Goal: Information Seeking & Learning: Learn about a topic

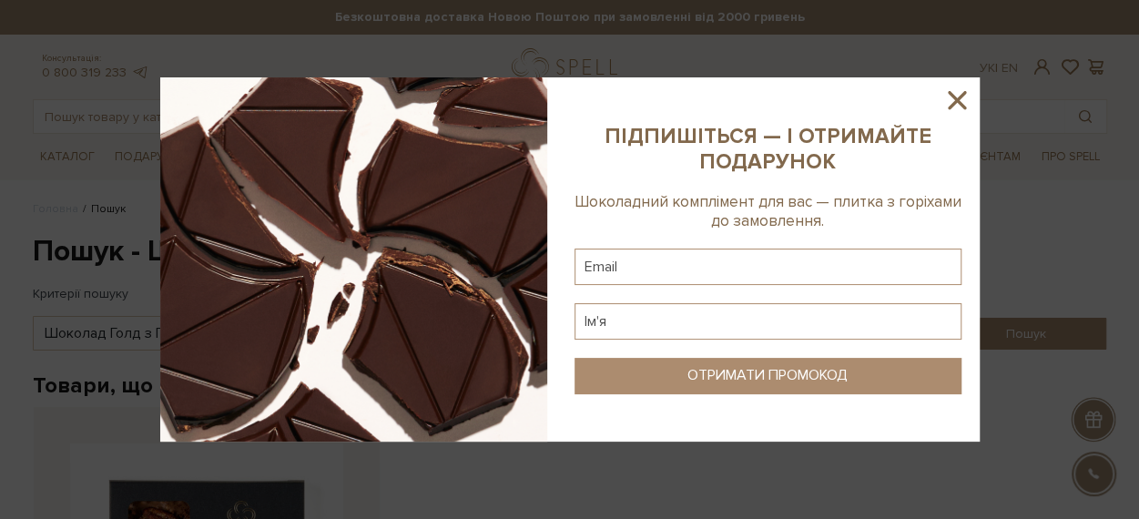
click at [954, 96] on icon at bounding box center [956, 100] width 31 height 31
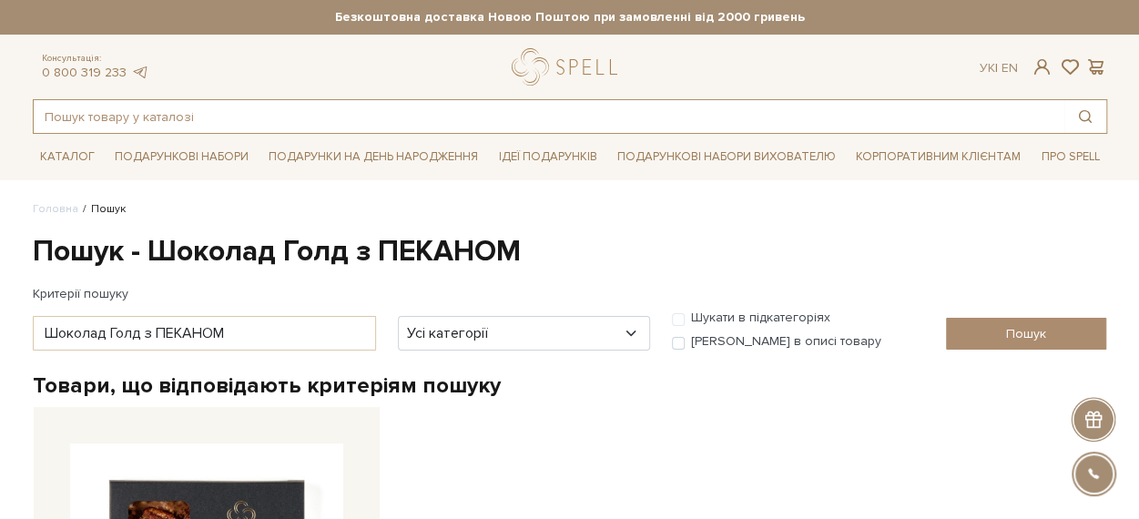
click at [226, 112] on input "text" at bounding box center [549, 116] width 1030 height 33
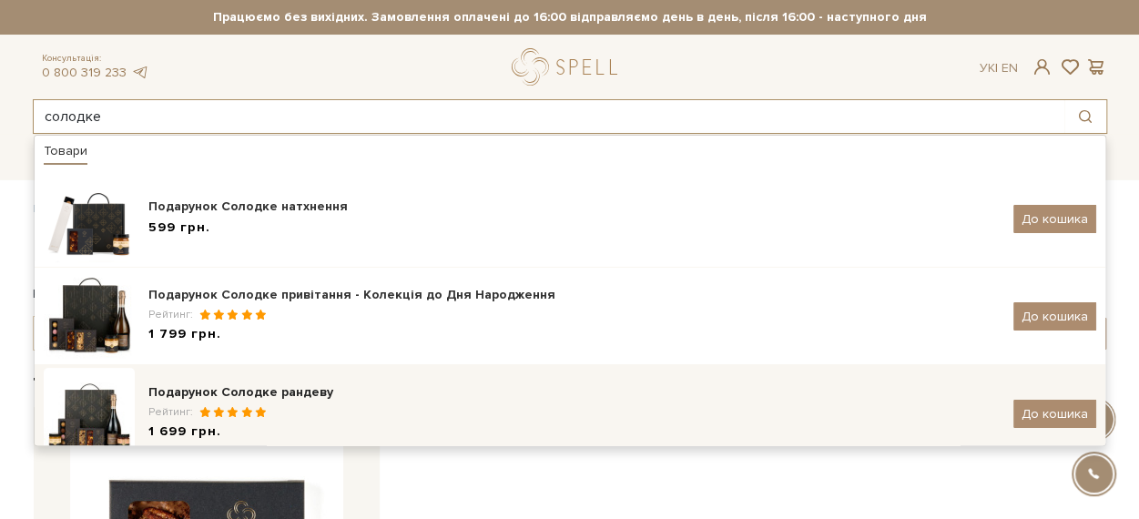
type input "солодке"
click at [264, 409] on div "Рейтинг:" at bounding box center [573, 411] width 851 height 15
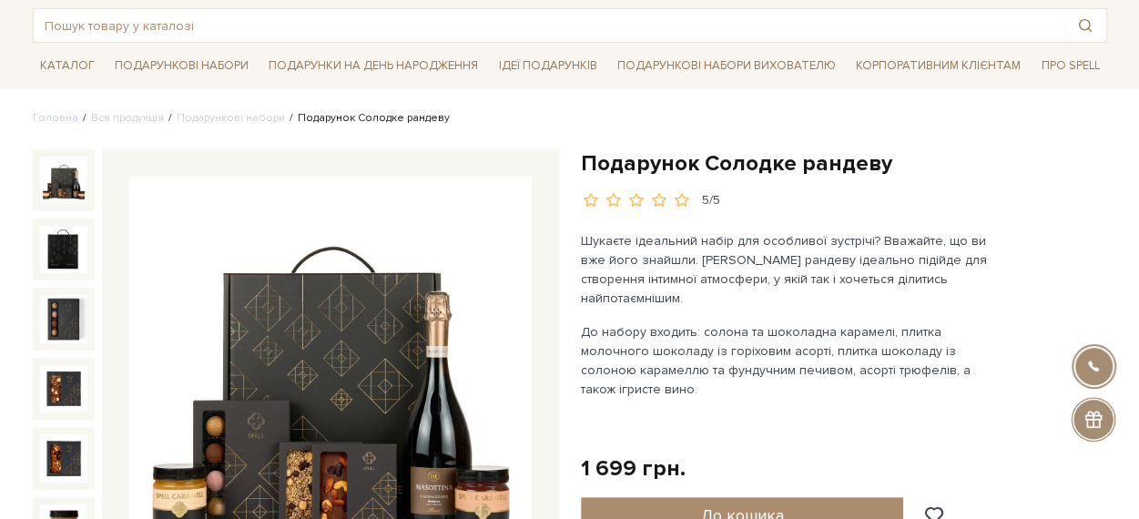
scroll to position [182, 0]
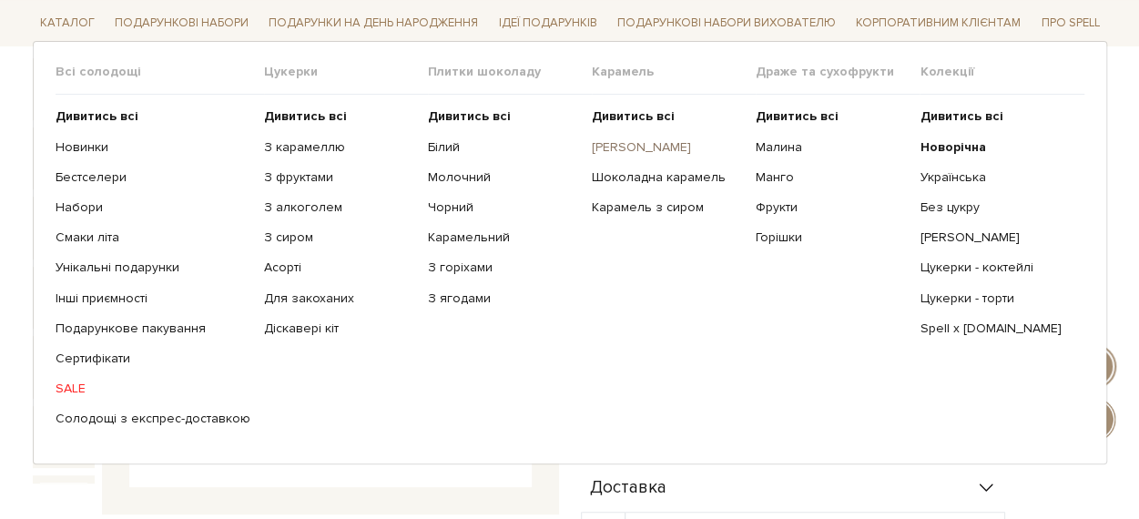
click at [646, 145] on link "[PERSON_NAME]" at bounding box center [667, 146] width 150 height 16
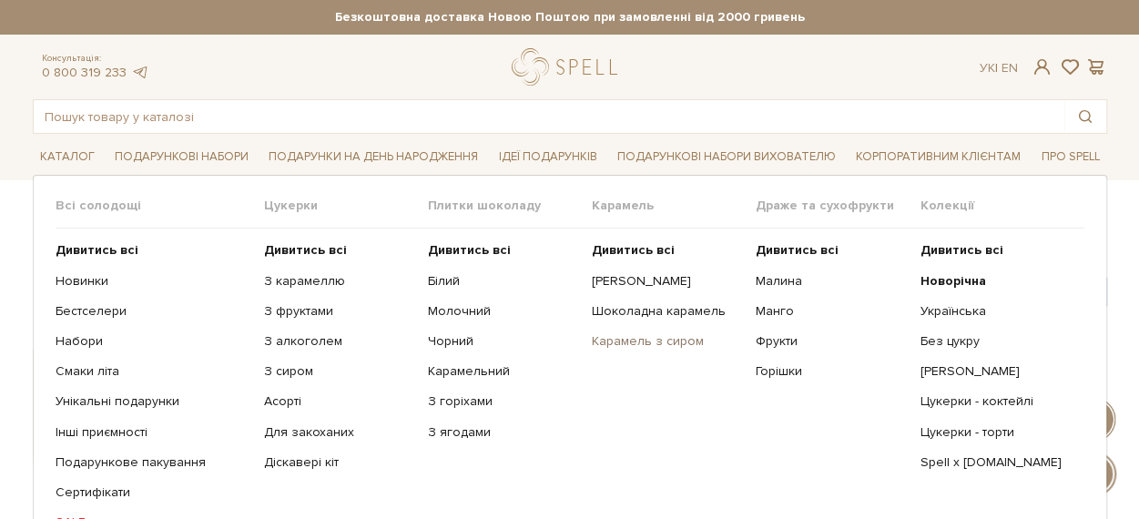
click at [668, 335] on link "Карамель з сиром" at bounding box center [667, 341] width 150 height 16
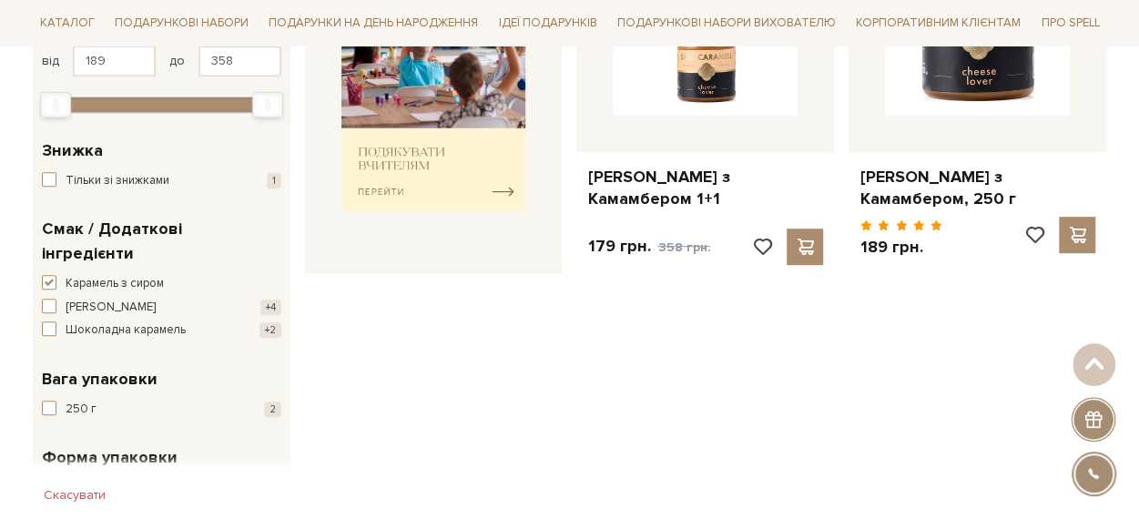
scroll to position [364, 0]
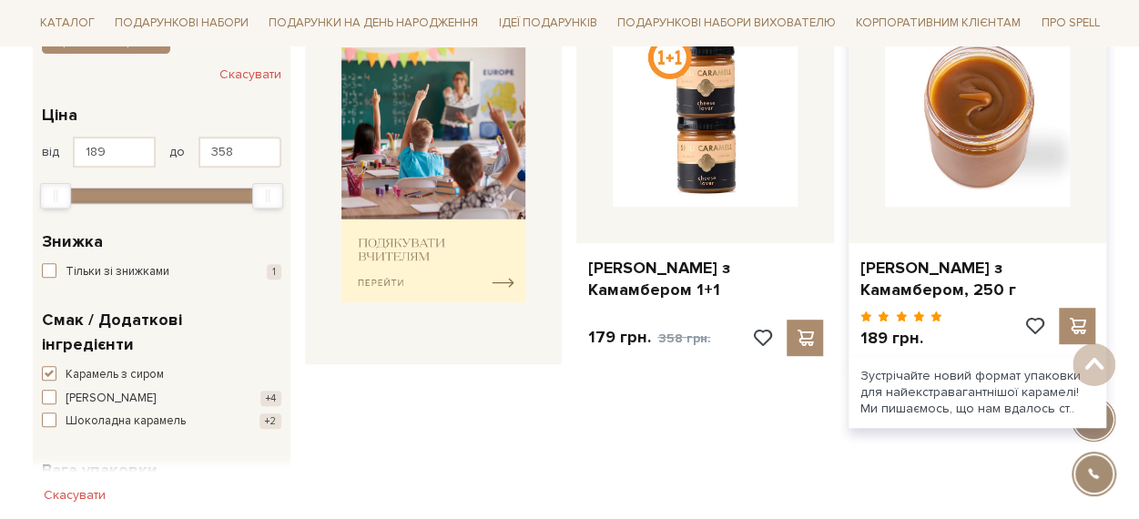
click at [981, 189] on img at bounding box center [977, 114] width 185 height 185
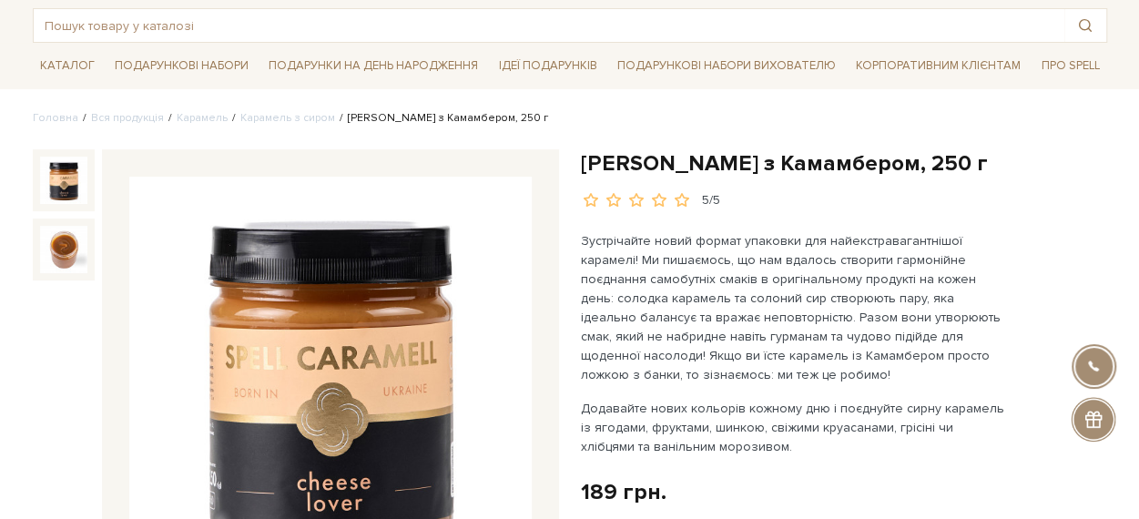
scroll to position [182, 0]
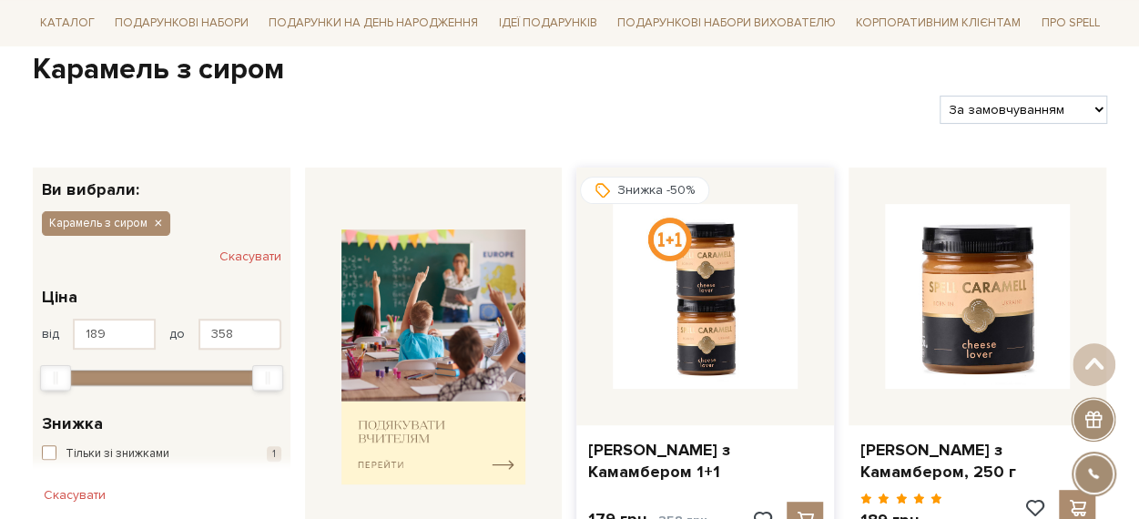
scroll to position [273, 0]
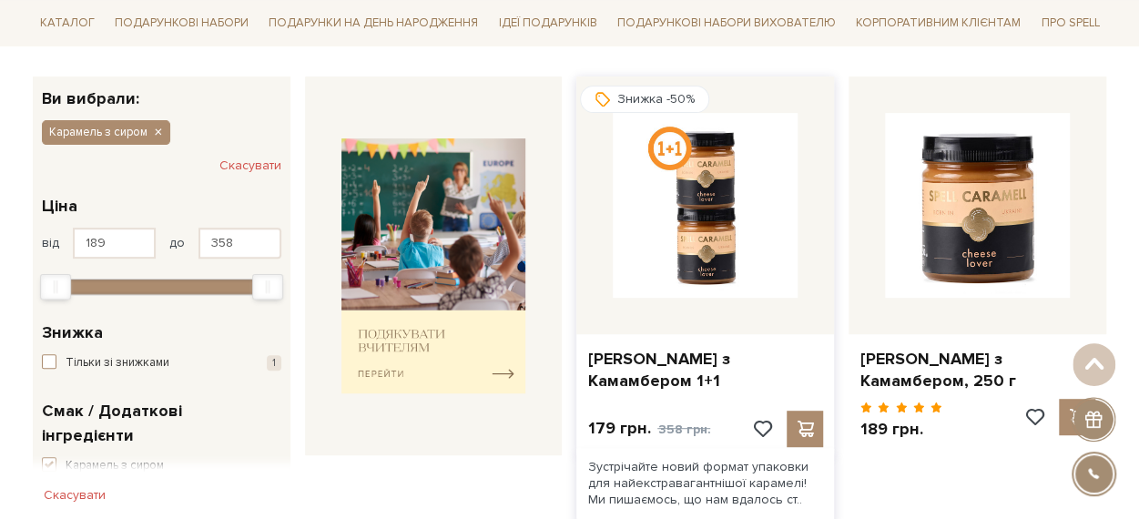
click at [747, 228] on img at bounding box center [705, 205] width 185 height 185
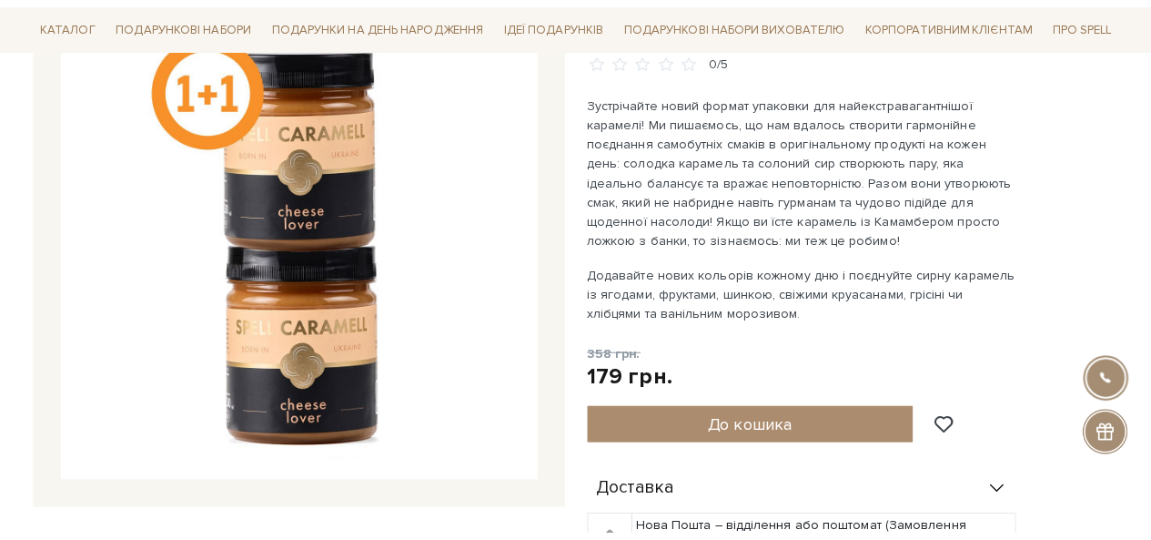
scroll to position [182, 0]
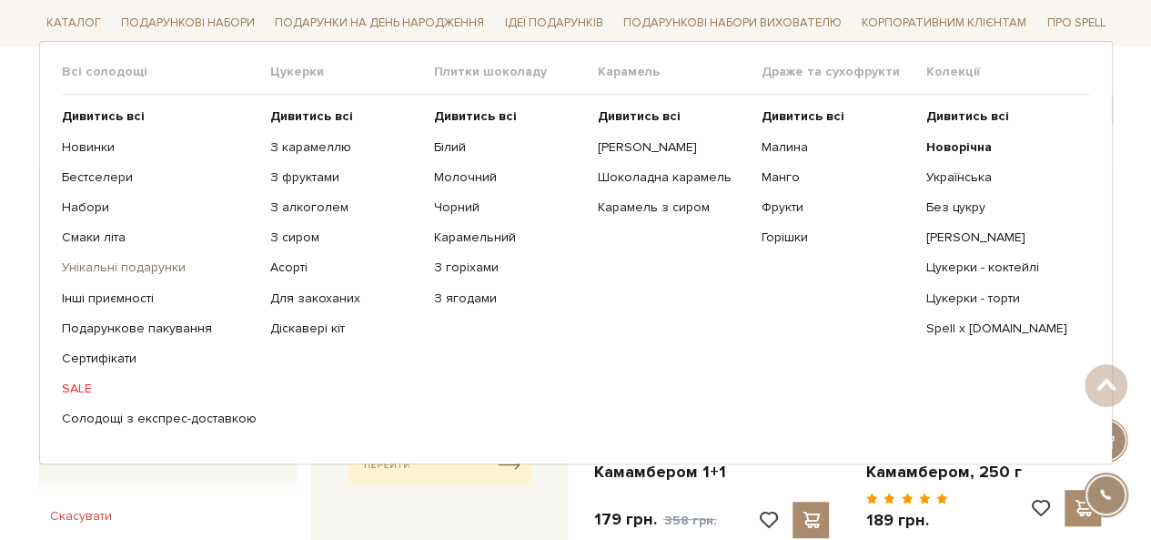
scroll to position [273, 0]
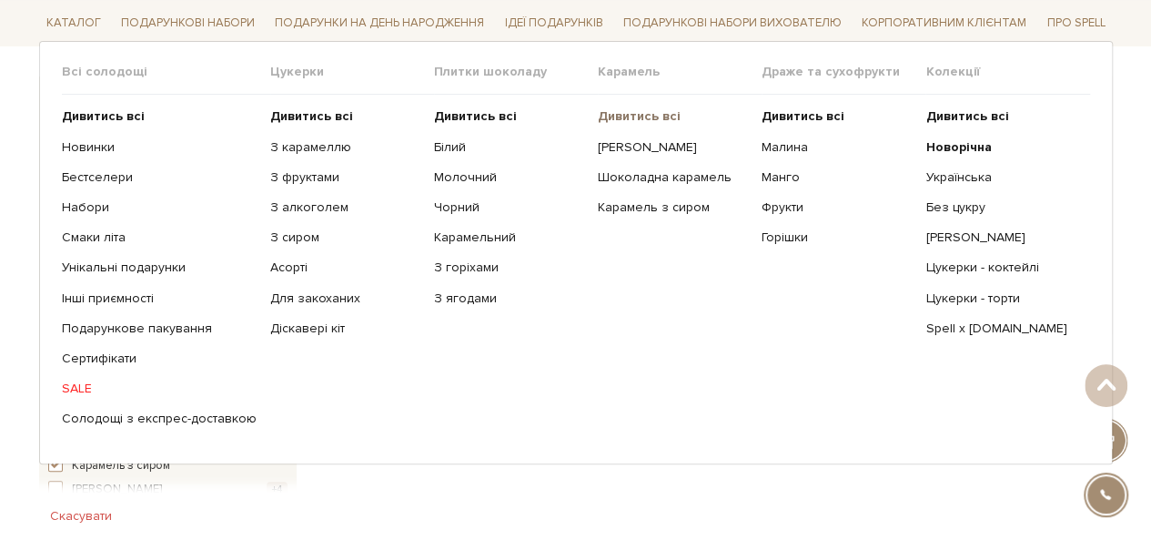
click at [633, 115] on b "Дивитись всі" at bounding box center [639, 115] width 83 height 15
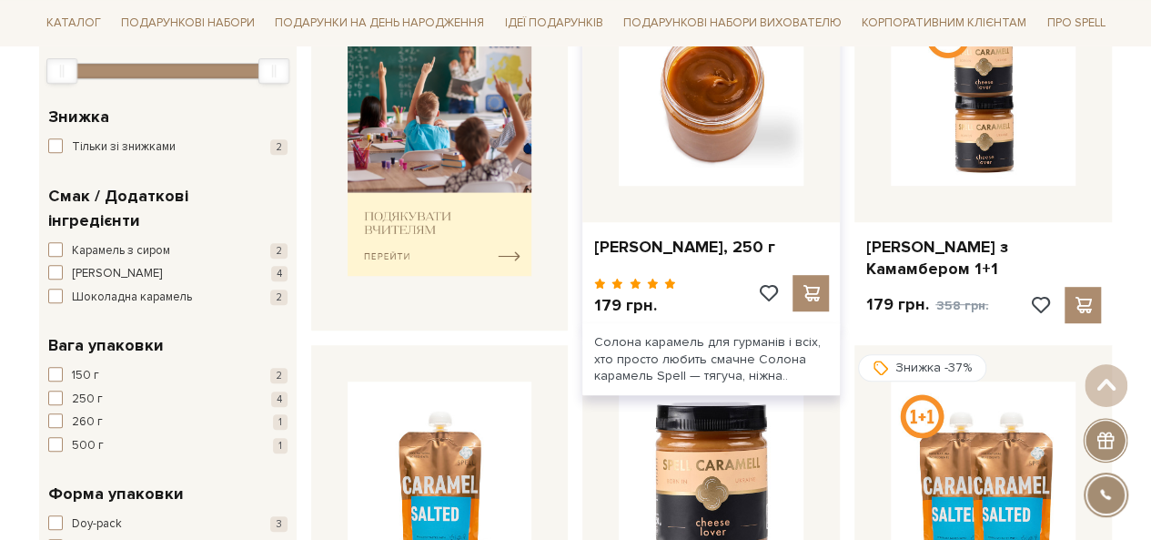
scroll to position [21, 0]
